Goal: Use online tool/utility

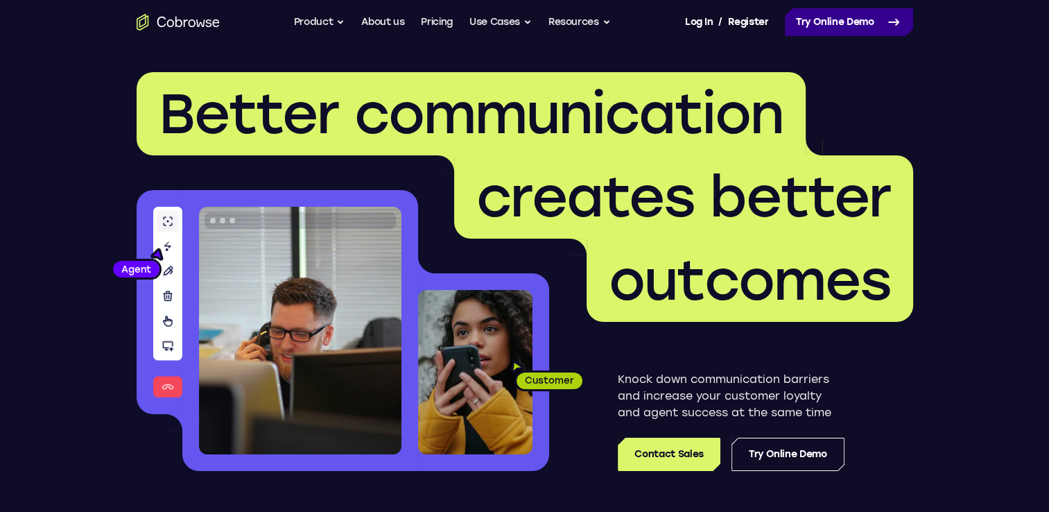
click at [813, 24] on link "Try Online Demo" at bounding box center [849, 22] width 128 height 28
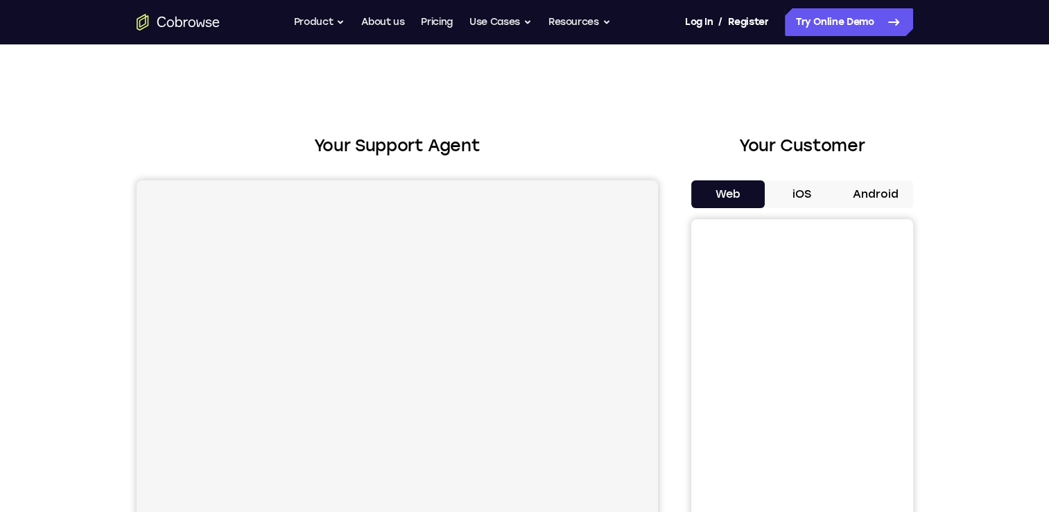
click at [859, 187] on button "Android" at bounding box center [876, 194] width 74 height 28
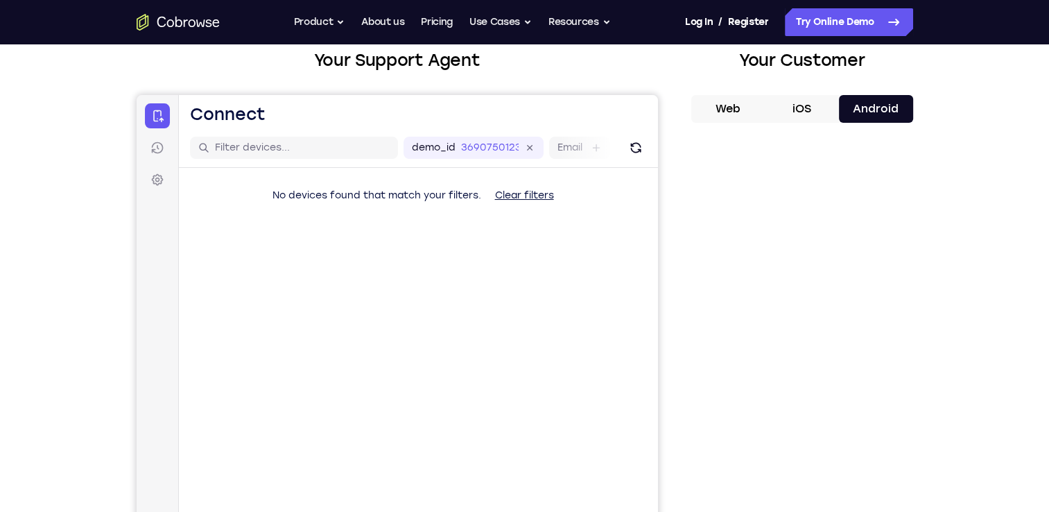
scroll to position [86, 0]
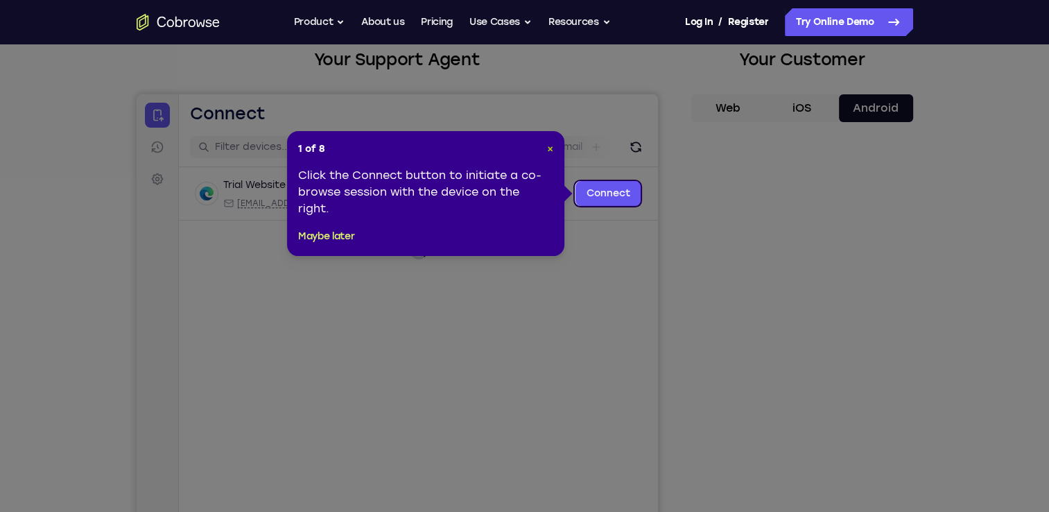
click at [553, 143] on span "×" at bounding box center [550, 149] width 6 height 12
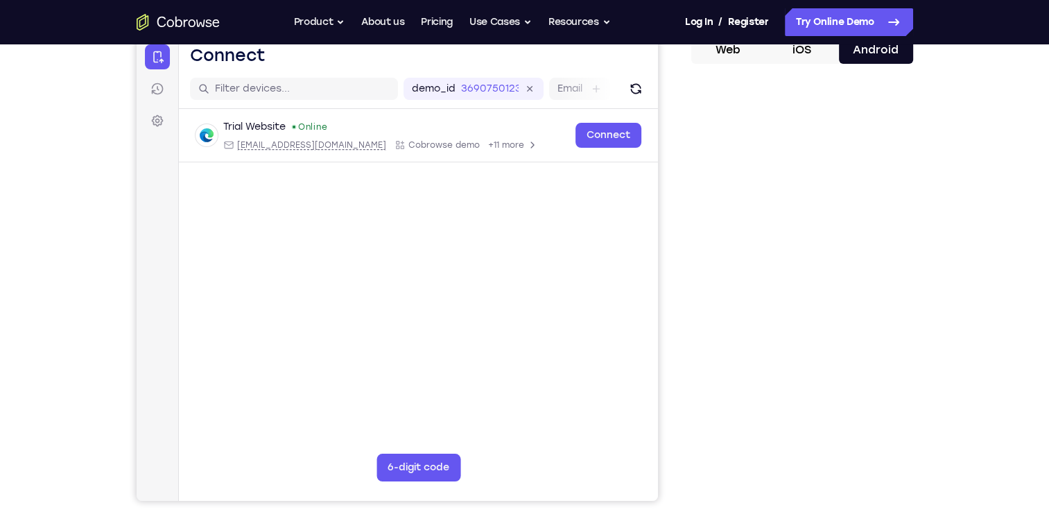
scroll to position [155, 0]
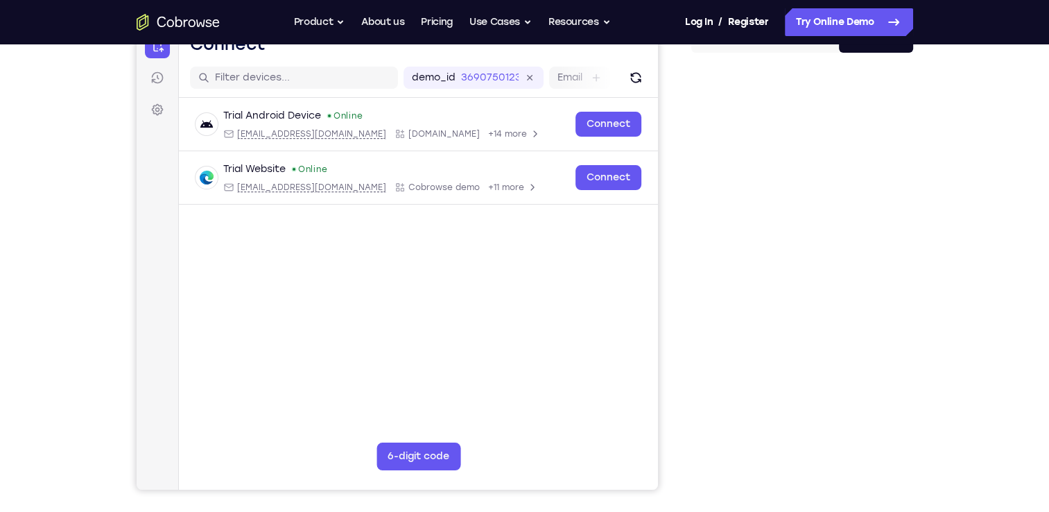
drag, startPoint x: 716, startPoint y: 200, endPoint x: 942, endPoint y: 346, distance: 268.8
click at [942, 346] on div "Your Support Agent Your Customer Web iOS Android Next Steps We’d be happy to gi…" at bounding box center [525, 346] width 888 height 915
drag, startPoint x: 900, startPoint y: 354, endPoint x: 1002, endPoint y: 278, distance: 126.9
click at [1002, 278] on div "Your Support Agent Your Customer Web iOS Android Next Steps We’d be happy to gi…" at bounding box center [524, 346] width 1049 height 915
drag, startPoint x: 899, startPoint y: 323, endPoint x: 977, endPoint y: 215, distance: 133.0
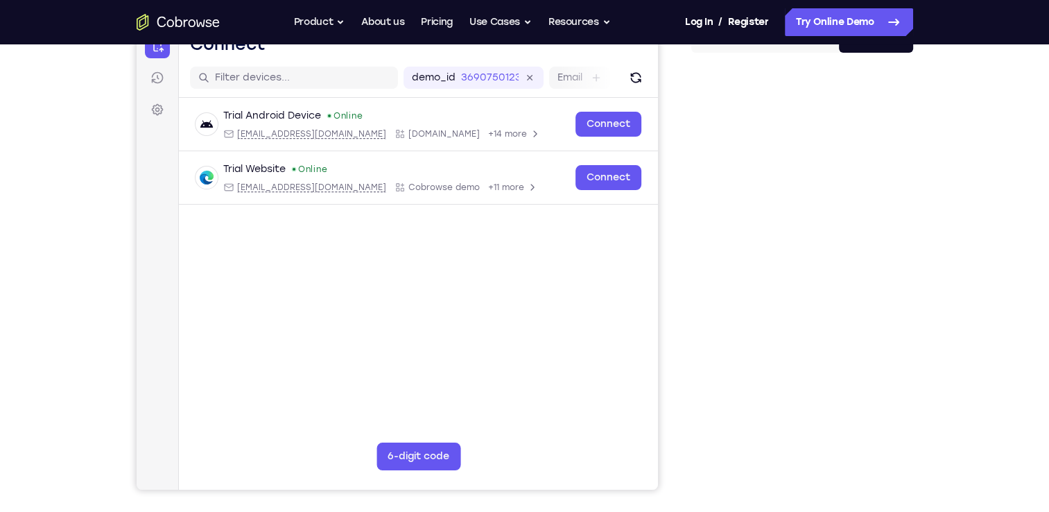
click at [977, 215] on div "Your Support Agent Your Customer Web iOS Android Next Steps We’d be happy to gi…" at bounding box center [524, 346] width 1049 height 915
drag, startPoint x: 899, startPoint y: 241, endPoint x: 916, endPoint y: 246, distance: 17.3
click at [916, 246] on div "Your Support Agent Your Customer Web iOS Android Next Steps We’d be happy to gi…" at bounding box center [525, 346] width 888 height 915
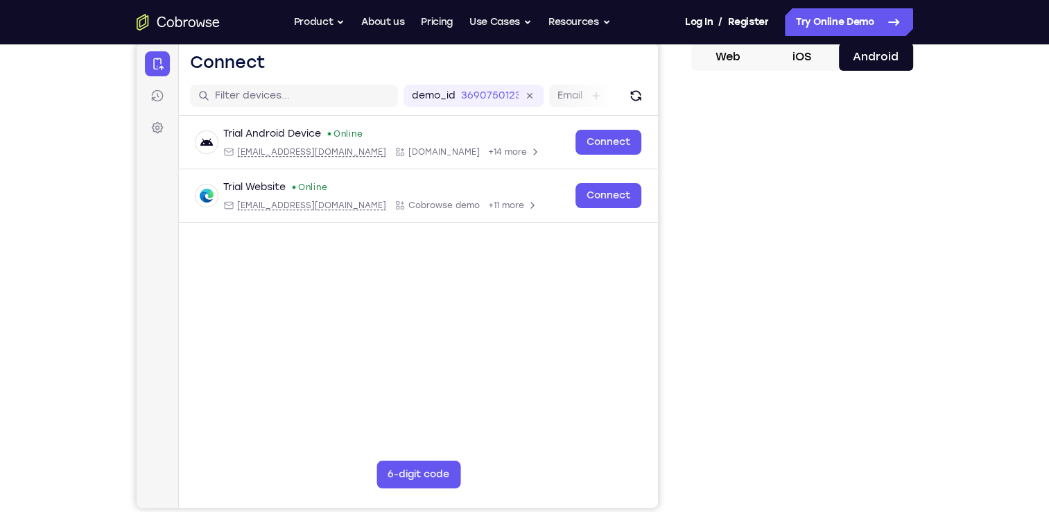
scroll to position [136, 0]
